Goal: Task Accomplishment & Management: Manage account settings

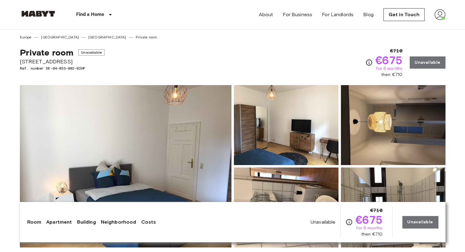
click at [437, 16] on img at bounding box center [439, 14] width 11 height 11
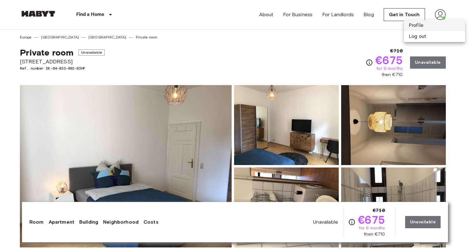
click at [423, 29] on li "Profile" at bounding box center [433, 25] width 61 height 11
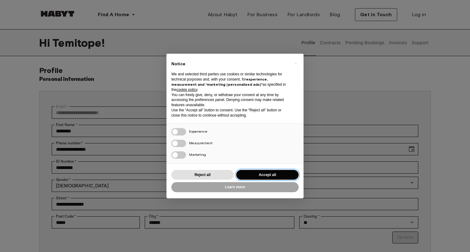
click at [258, 175] on button "Accept all" at bounding box center [267, 175] width 62 height 10
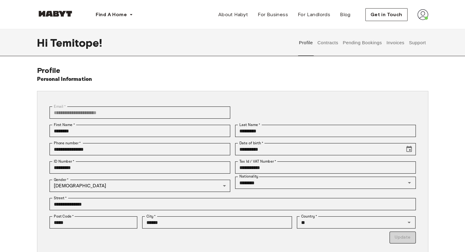
click at [364, 44] on button "Pending Bookings" at bounding box center [362, 42] width 41 height 27
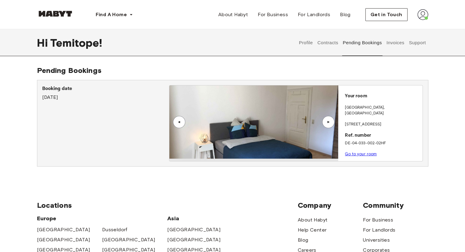
click at [332, 46] on button "Contracts" at bounding box center [328, 42] width 22 height 27
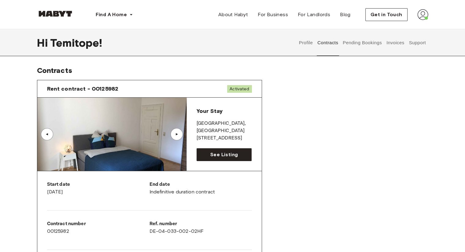
click at [378, 46] on button "Pending Bookings" at bounding box center [362, 42] width 41 height 27
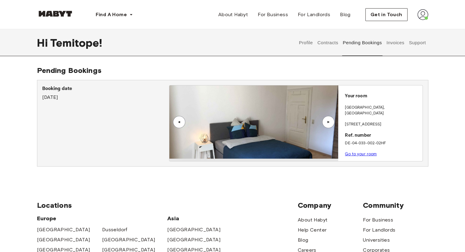
click at [395, 45] on button "Invoices" at bounding box center [394, 42] width 19 height 27
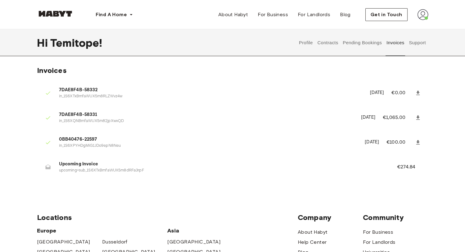
click at [416, 45] on button "Support" at bounding box center [417, 42] width 19 height 27
